Goal: Check status: Check status

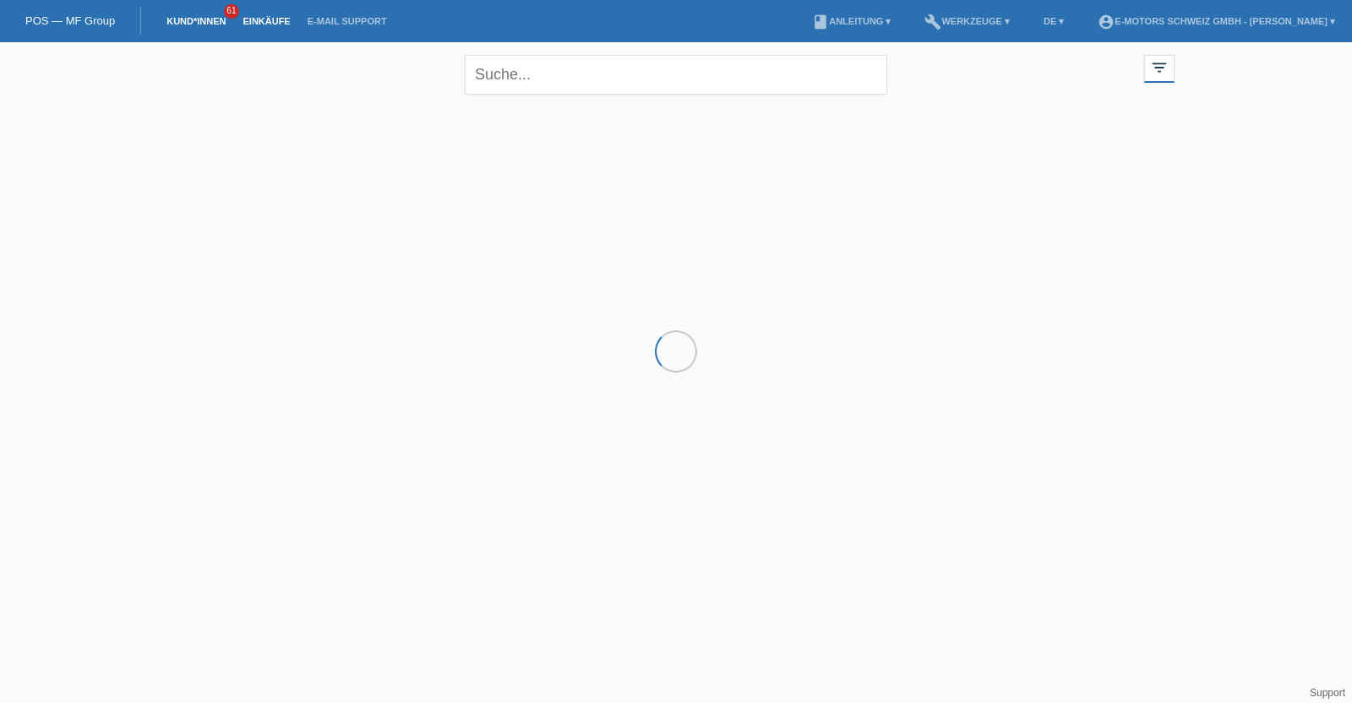
click at [256, 22] on link "Einkäufe" at bounding box center [266, 21] width 64 height 10
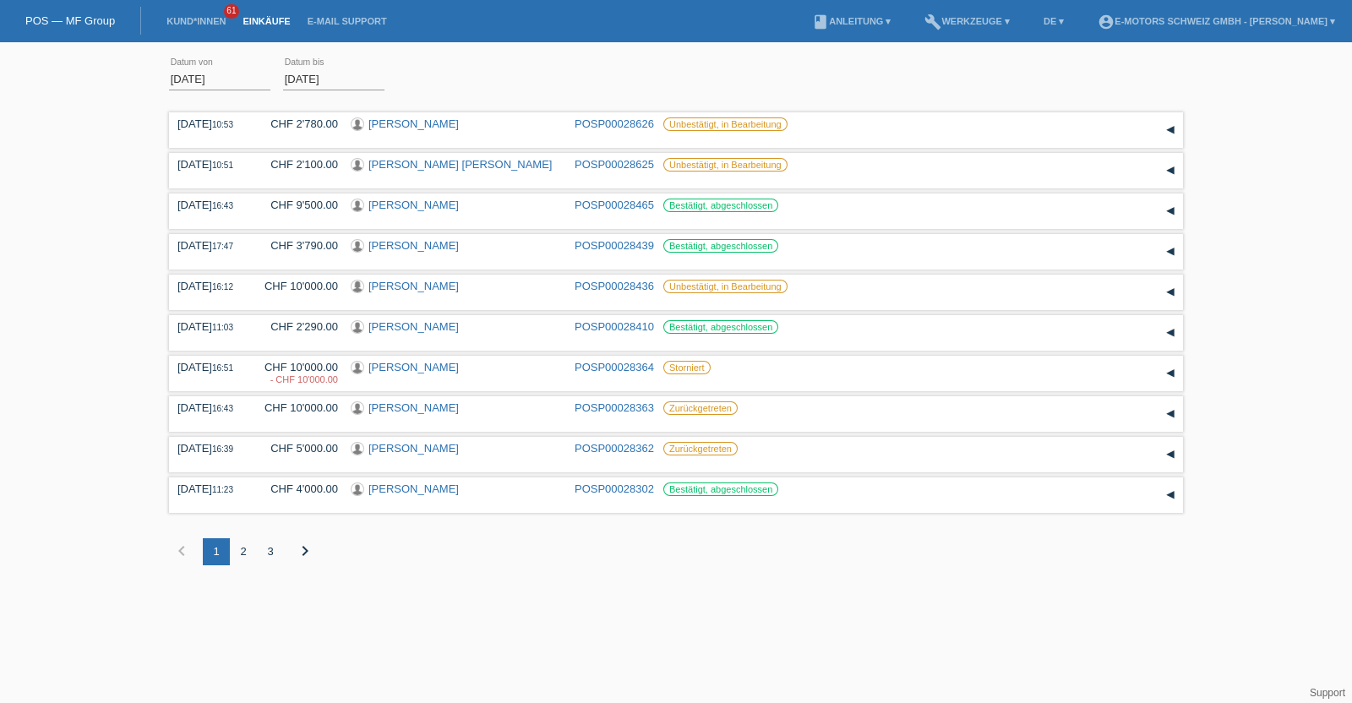
click at [269, 551] on div "3" at bounding box center [270, 551] width 27 height 27
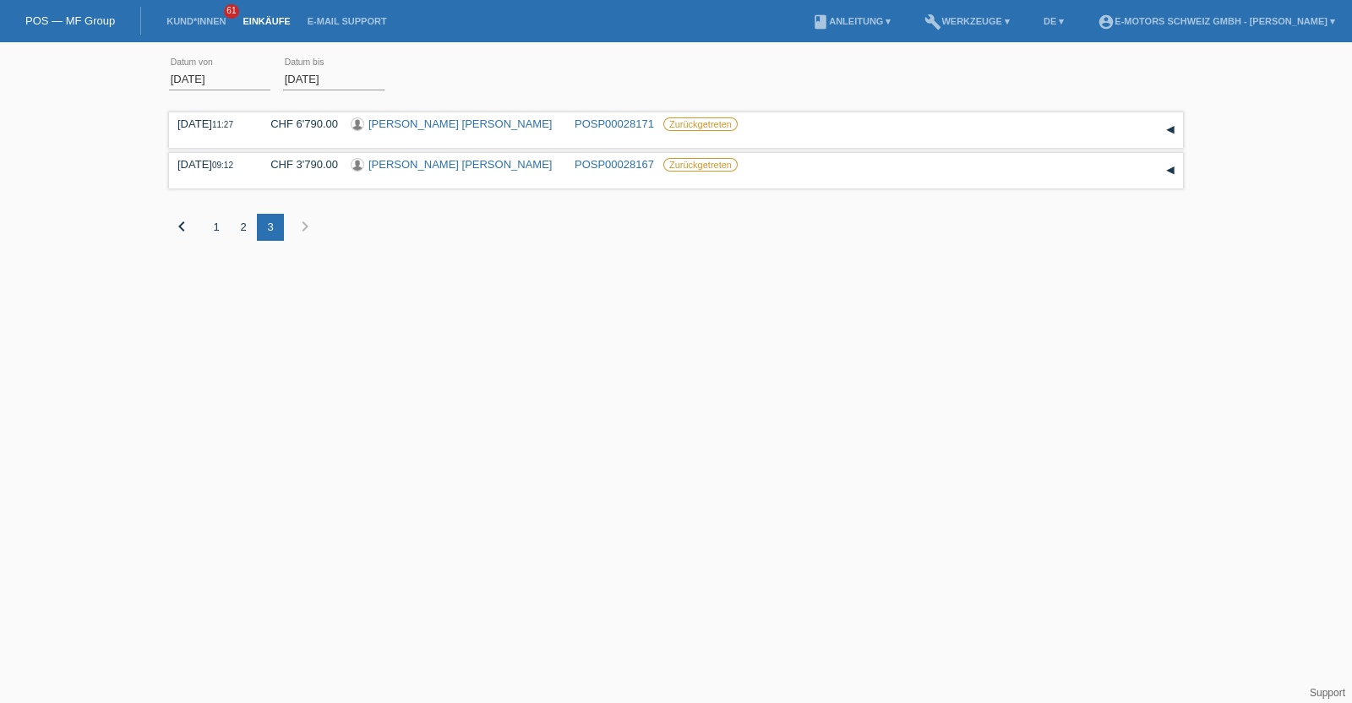
click at [244, 231] on div "2" at bounding box center [243, 227] width 27 height 27
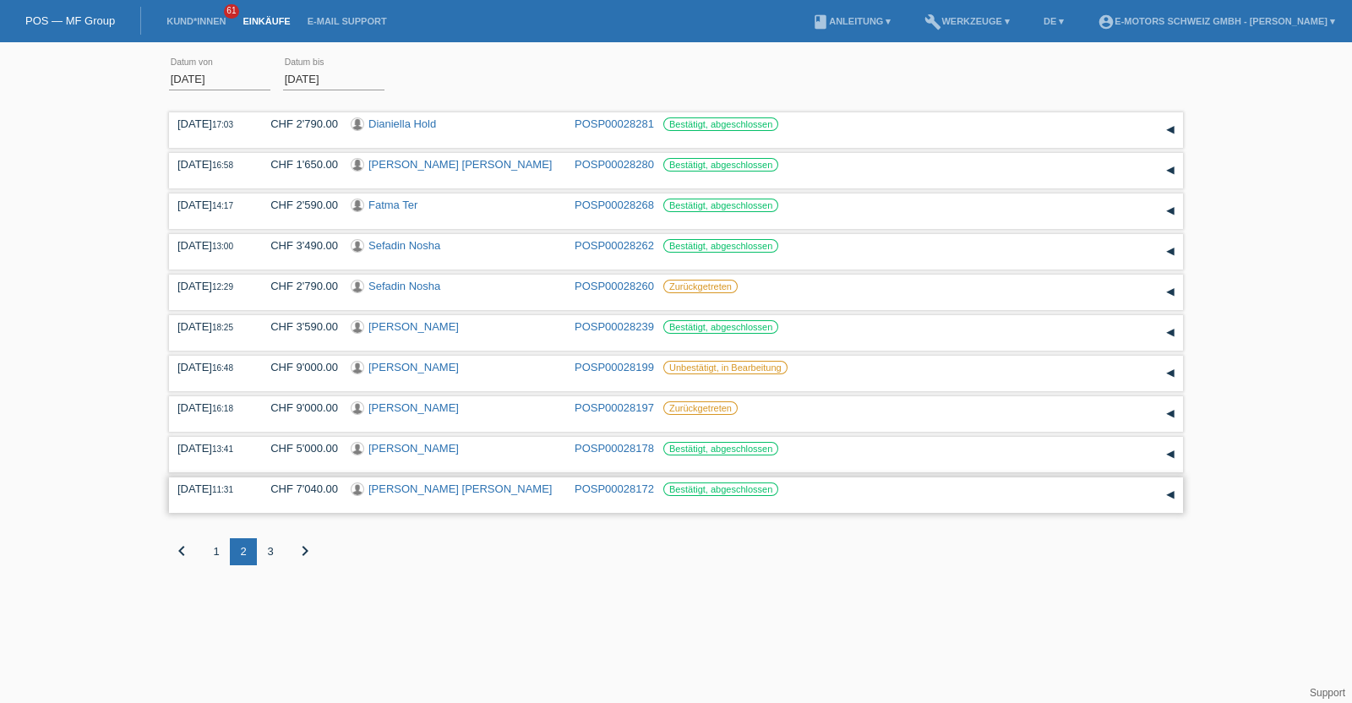
click at [178, 491] on div "01.10.2025 11:31" at bounding box center [211, 488] width 68 height 13
drag, startPoint x: 178, startPoint y: 491, endPoint x: 230, endPoint y: 493, distance: 51.6
click at [230, 493] on div "01.10.2025 11:31" at bounding box center [211, 488] width 68 height 13
click at [202, 449] on div "01.10.2025 13:41" at bounding box center [211, 448] width 68 height 13
